Goal: Information Seeking & Learning: Understand process/instructions

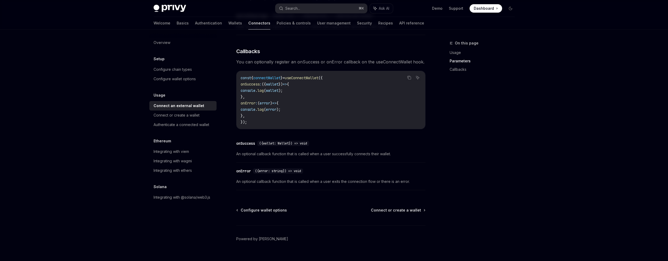
scroll to position [315, 0]
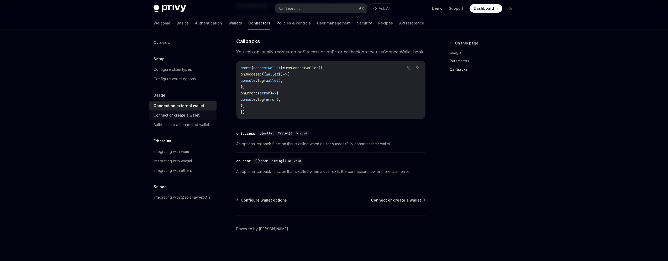
click at [188, 116] on div "Connect or create a wallet" at bounding box center [177, 115] width 46 height 6
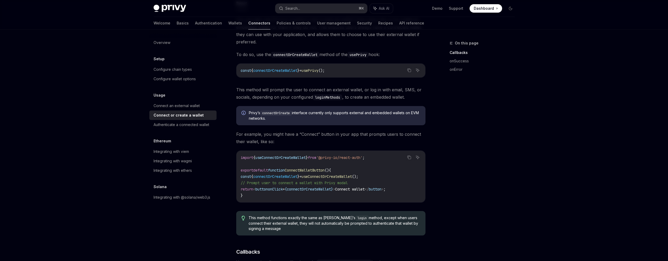
scroll to position [184, 0]
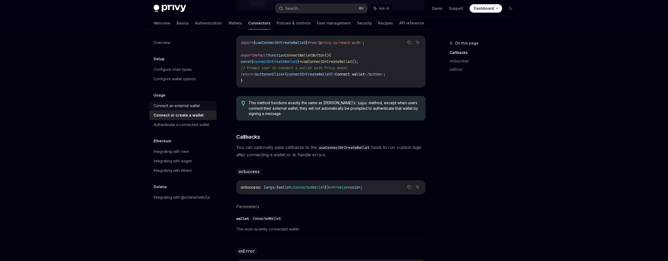
click at [185, 105] on div "Connect an external wallet" at bounding box center [177, 105] width 46 height 6
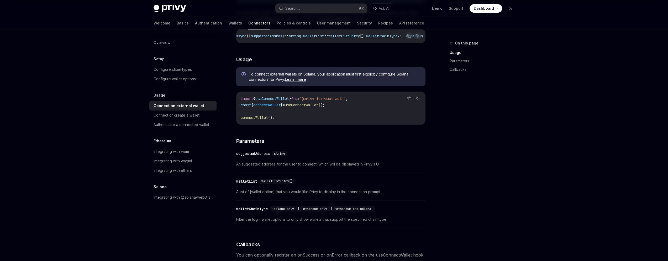
scroll to position [165, 0]
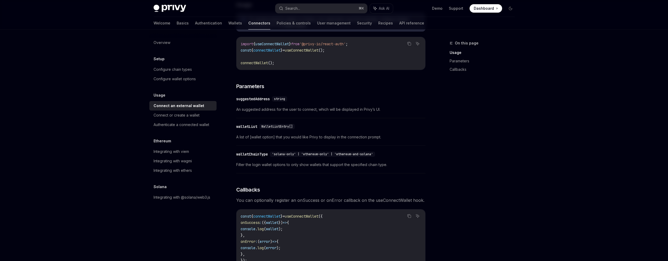
click at [276, 46] on span "useConnectWallet" at bounding box center [273, 43] width 34 height 5
copy span "useConnectWallet"
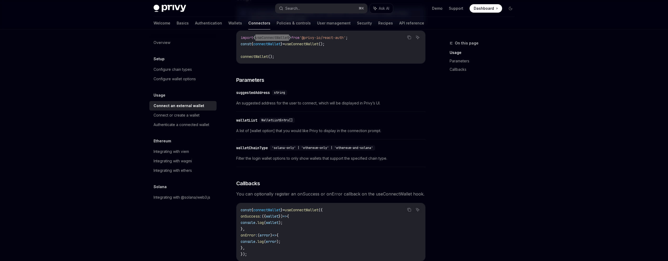
scroll to position [175, 0]
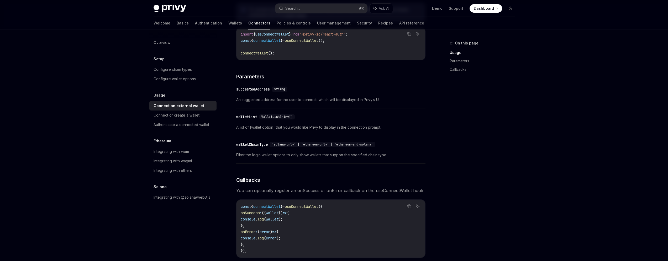
click at [341, 44] on code "import { useConnectWallet } from '@privy-io/react-auth' ; const { connectWallet…" at bounding box center [331, 43] width 180 height 25
drag, startPoint x: 341, startPoint y: 43, endPoint x: 233, endPoint y: 45, distance: 107.7
click at [233, 45] on div "Usage Connect an external wallet OpenAI Open in ChatGPT OpenAI Open in ChatGPT …" at bounding box center [282, 132] width 290 height 534
copy span "const { connectWallet } = useConnectWallet ();"
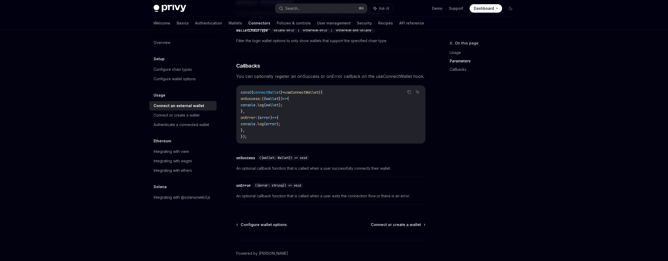
scroll to position [247, 0]
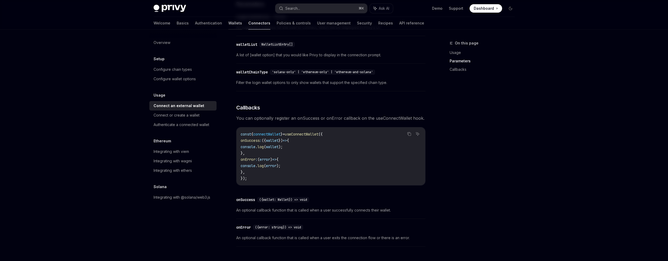
click at [228, 23] on link "Wallets" at bounding box center [235, 23] width 14 height 13
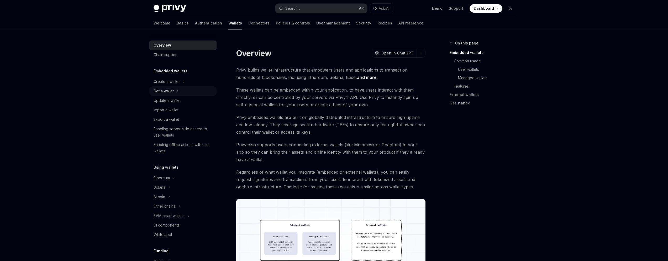
click at [168, 89] on div "Get a wallet" at bounding box center [164, 91] width 20 height 6
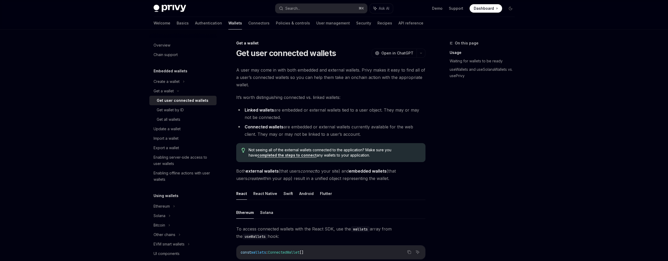
scroll to position [86, 0]
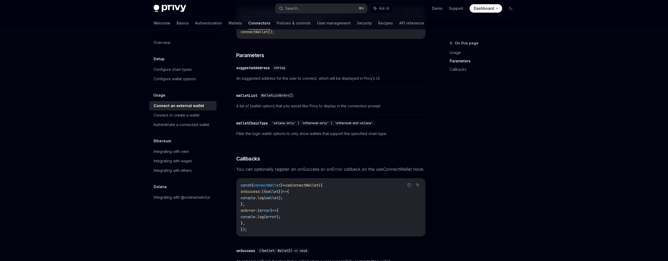
scroll to position [247, 0]
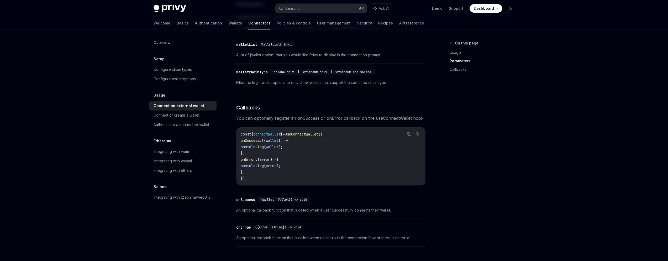
click at [261, 177] on code "const { connectWallet } = useConnectWallet ({ onSuccess : ({ wallet }) => { con…" at bounding box center [331, 156] width 180 height 50
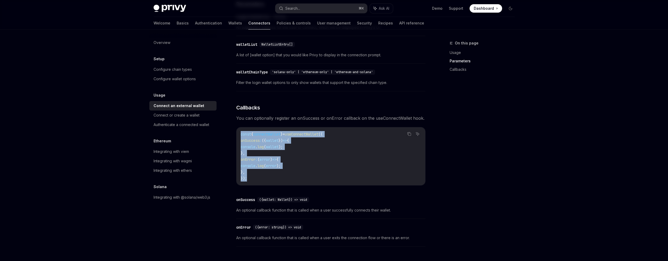
drag, startPoint x: 251, startPoint y: 181, endPoint x: 235, endPoint y: 138, distance: 46.8
click at [235, 138] on div "Usage Connect an external wallet OpenAI Open in ChatGPT OpenAI Open in ChatGPT …" at bounding box center [282, 60] width 290 height 534
copy code "const { connectWallet } = useConnectWallet ({ onSuccess : ({ wallet }) => { con…"
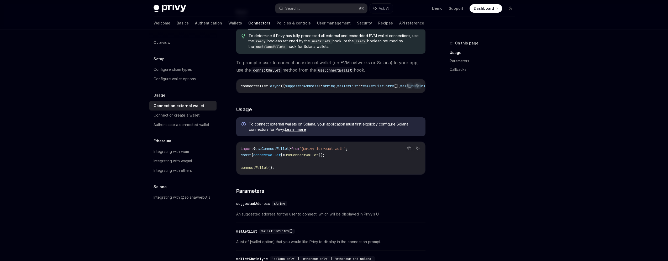
scroll to position [0, 0]
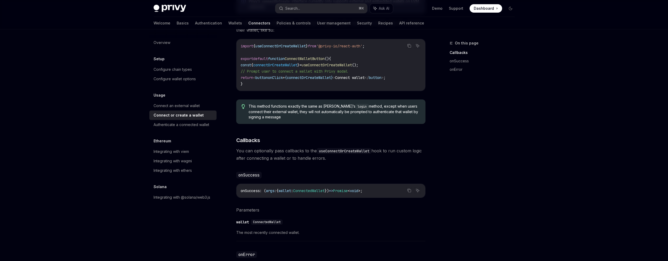
scroll to position [123, 0]
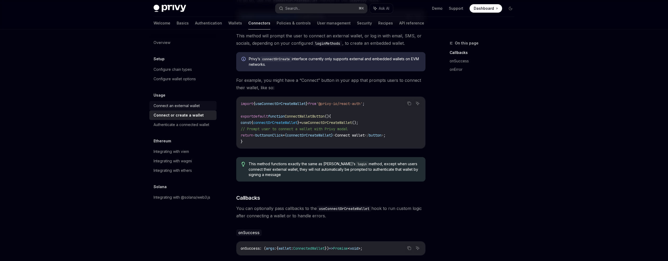
click at [186, 102] on div "Connect an external wallet" at bounding box center [177, 105] width 46 height 6
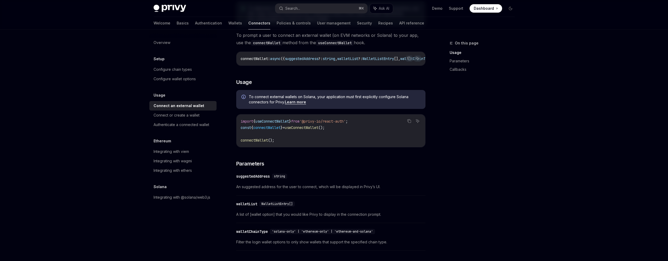
scroll to position [34, 0]
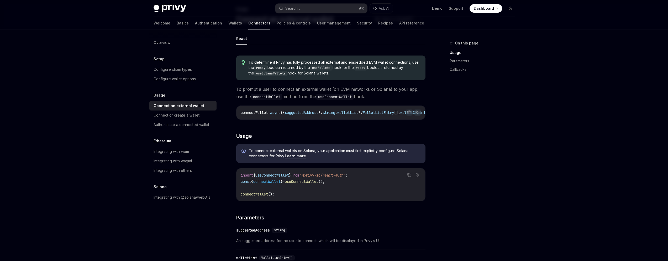
click at [277, 176] on span "useConnectWallet" at bounding box center [273, 175] width 34 height 5
click at [319, 184] on span "useConnectWallet" at bounding box center [302, 181] width 34 height 5
copy span "useConnectWallet"
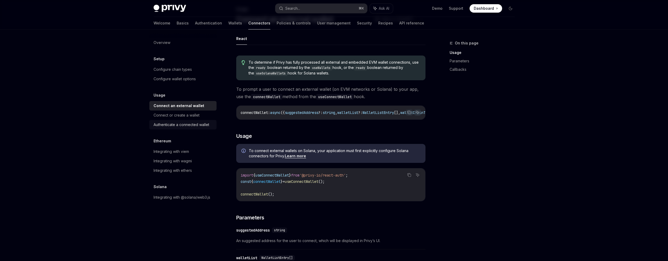
click at [186, 125] on div "Authenticate a connected wallet" at bounding box center [182, 124] width 56 height 6
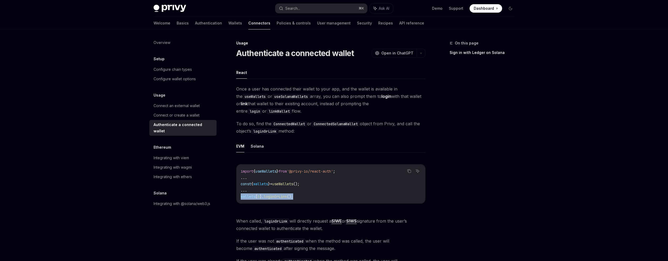
drag, startPoint x: 240, startPoint y: 195, endPoint x: 311, endPoint y: 195, distance: 70.6
click at [311, 195] on div "import { useWallets } from '@privy-io/react-auth' ; ... const { wallets } = use…" at bounding box center [331, 183] width 189 height 39
copy span "wallets [ 0 ]. loginOrLink ();"
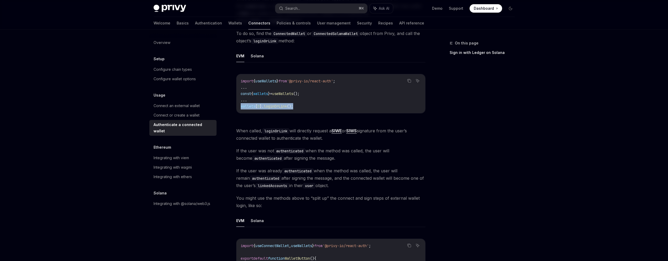
scroll to position [199, 0]
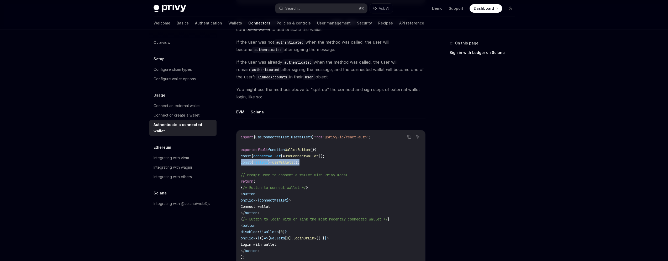
drag, startPoint x: 317, startPoint y: 162, endPoint x: 240, endPoint y: 164, distance: 77.2
click at [240, 164] on div "import { useConnectWallet , useWallets } from '@privy-io/react-auth' ; export d…" at bounding box center [331, 200] width 189 height 140
copy span "const { wallets } = useWallets ();"
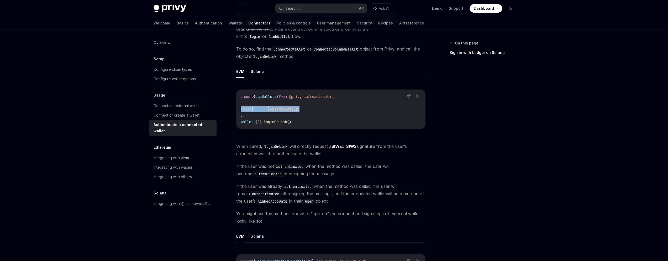
drag, startPoint x: 239, startPoint y: 109, endPoint x: 339, endPoint y: 107, distance: 99.8
click at [339, 107] on div "import { useWallets } from '@privy-io/react-auth' ; ... const { wallets } = use…" at bounding box center [331, 109] width 189 height 39
click at [293, 121] on span "();" at bounding box center [290, 121] width 6 height 5
drag, startPoint x: 304, startPoint y: 122, endPoint x: 231, endPoint y: 122, distance: 73.3
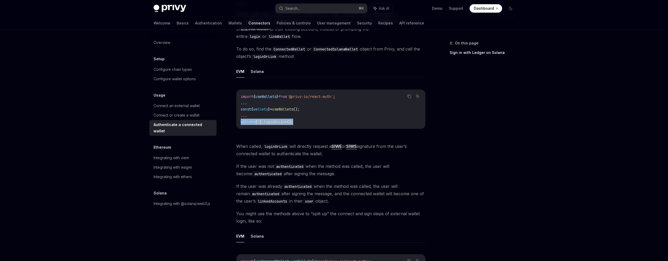
copy span "wallets [ 0 ]. loginOrLink ();"
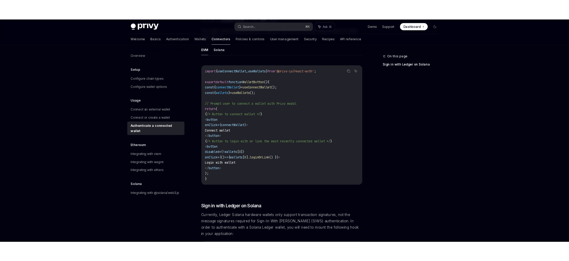
scroll to position [302, 0]
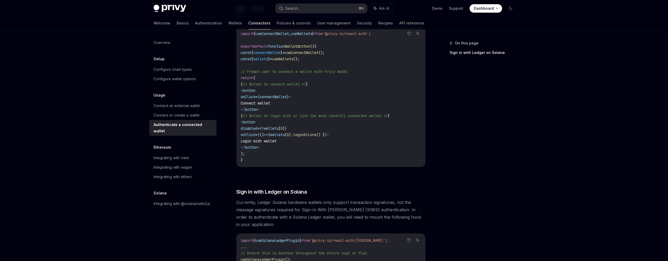
type textarea "*"
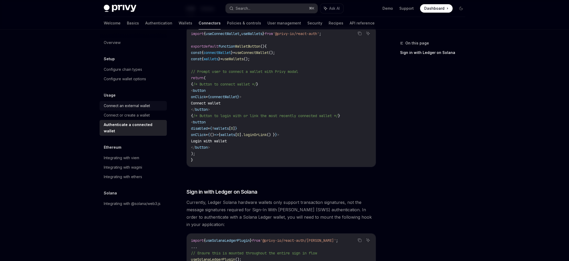
click at [139, 105] on div "Connect an external wallet" at bounding box center [127, 105] width 46 height 6
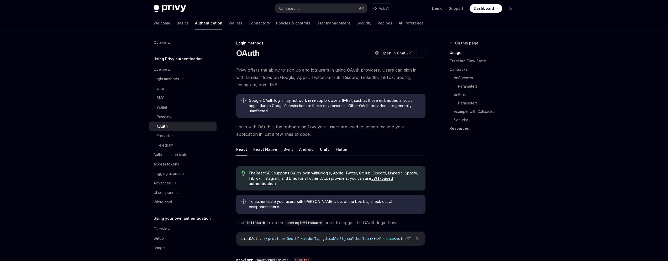
scroll to position [250, 0]
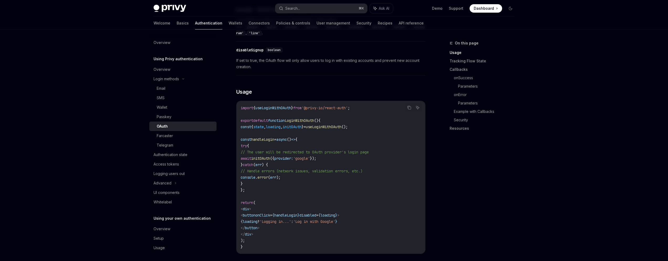
type textarea "*"
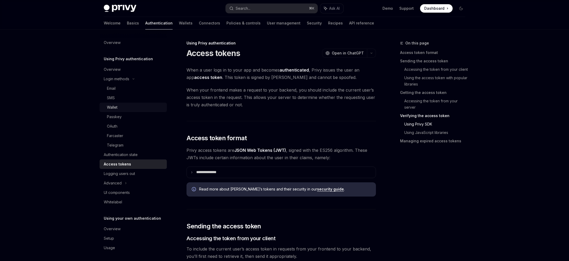
scroll to position [962, 0]
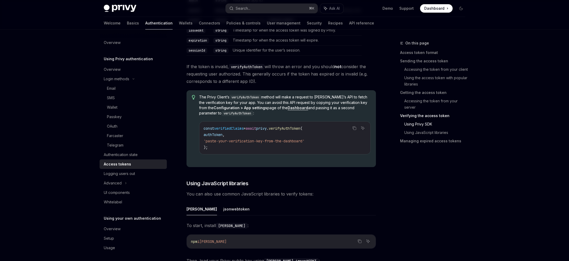
type textarea "*"
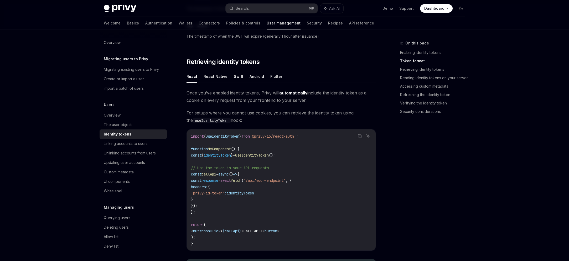
scroll to position [37, 0]
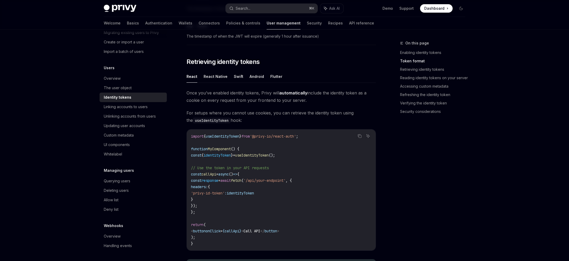
type textarea "*"
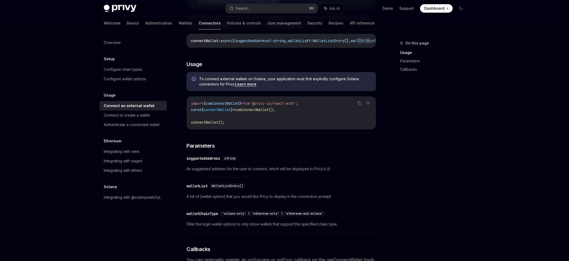
scroll to position [195, 0]
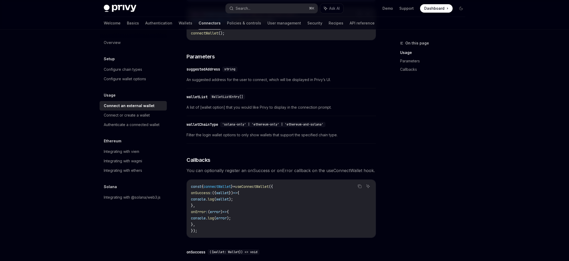
click at [204, 233] on code "const { connectWallet } = useConnectWallet ({ onSuccess : ({ wallet }) => { con…" at bounding box center [281, 208] width 180 height 50
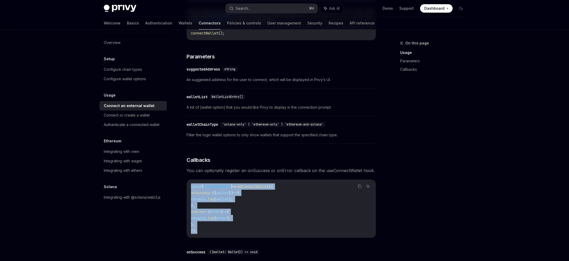
drag, startPoint x: 203, startPoint y: 234, endPoint x: 228, endPoint y: 183, distance: 57.0
click at [180, 189] on div "Usage Connect an external wallet OpenAI Open in ChatGPT OpenAI Open in ChatGPT …" at bounding box center [232, 112] width 290 height 534
copy code "const { connectWallet } = useConnectWallet ({ onSuccess : ({ wallet }) => { con…"
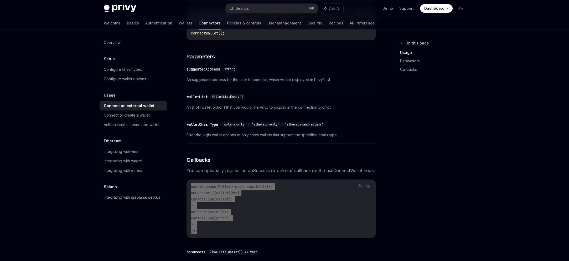
type textarea "*"
